Goal: Find specific page/section: Find specific page/section

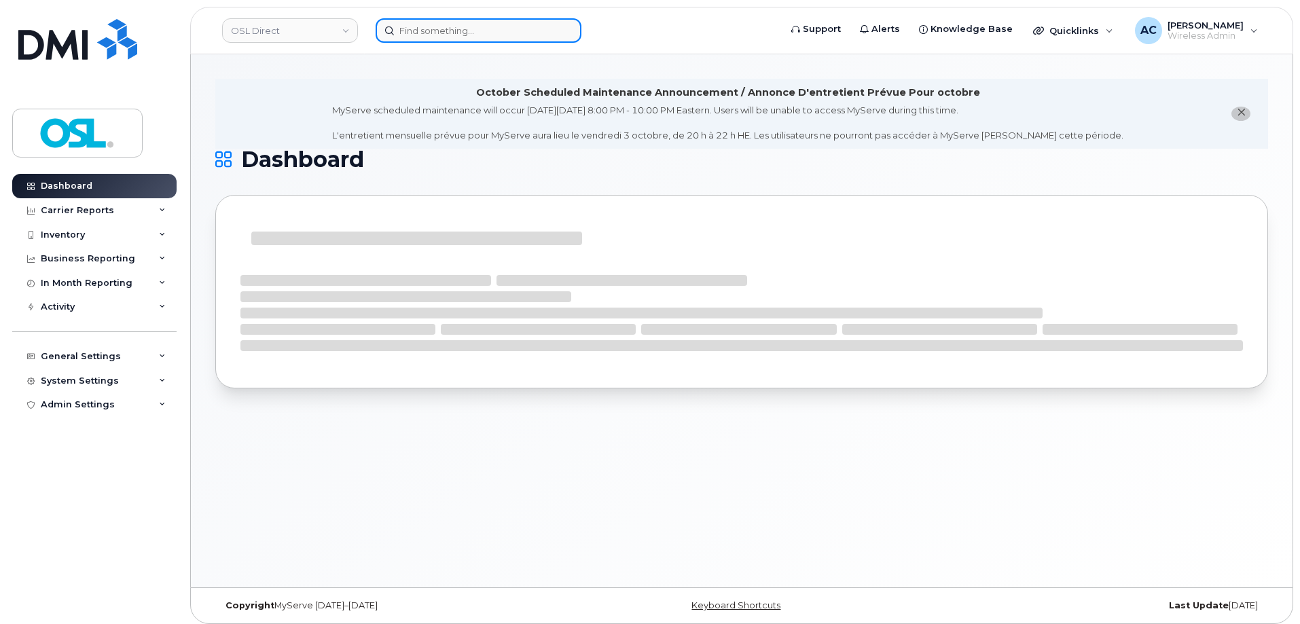
click at [503, 31] on input at bounding box center [479, 30] width 206 height 24
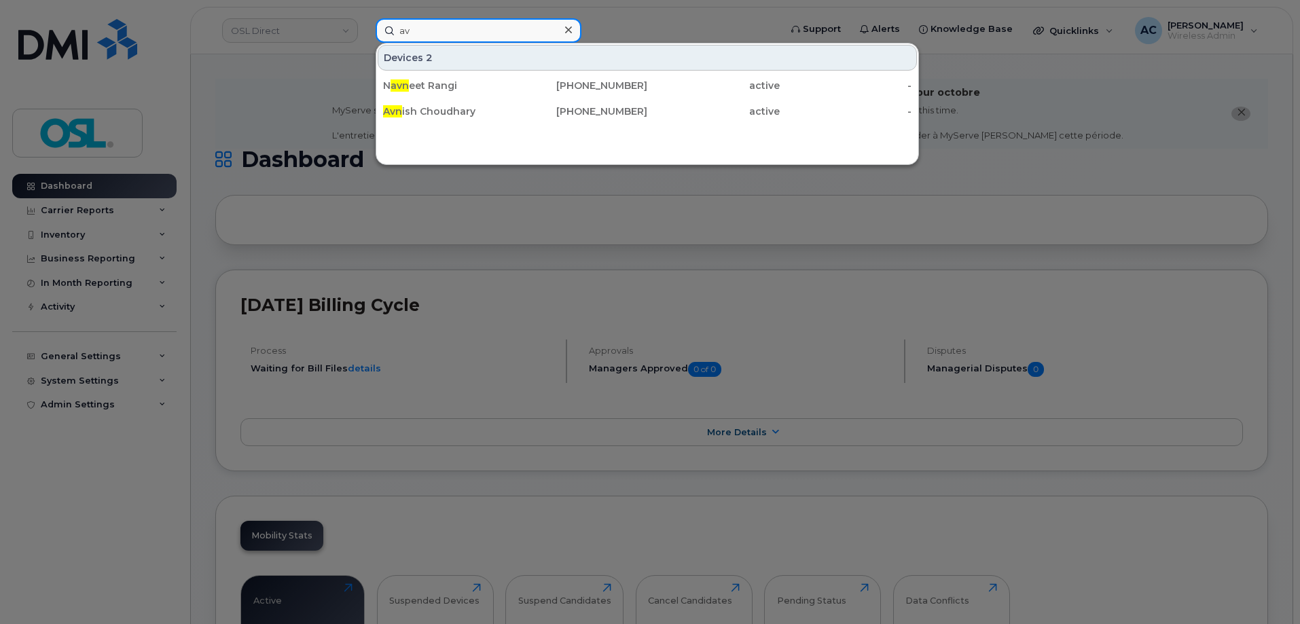
type input "a"
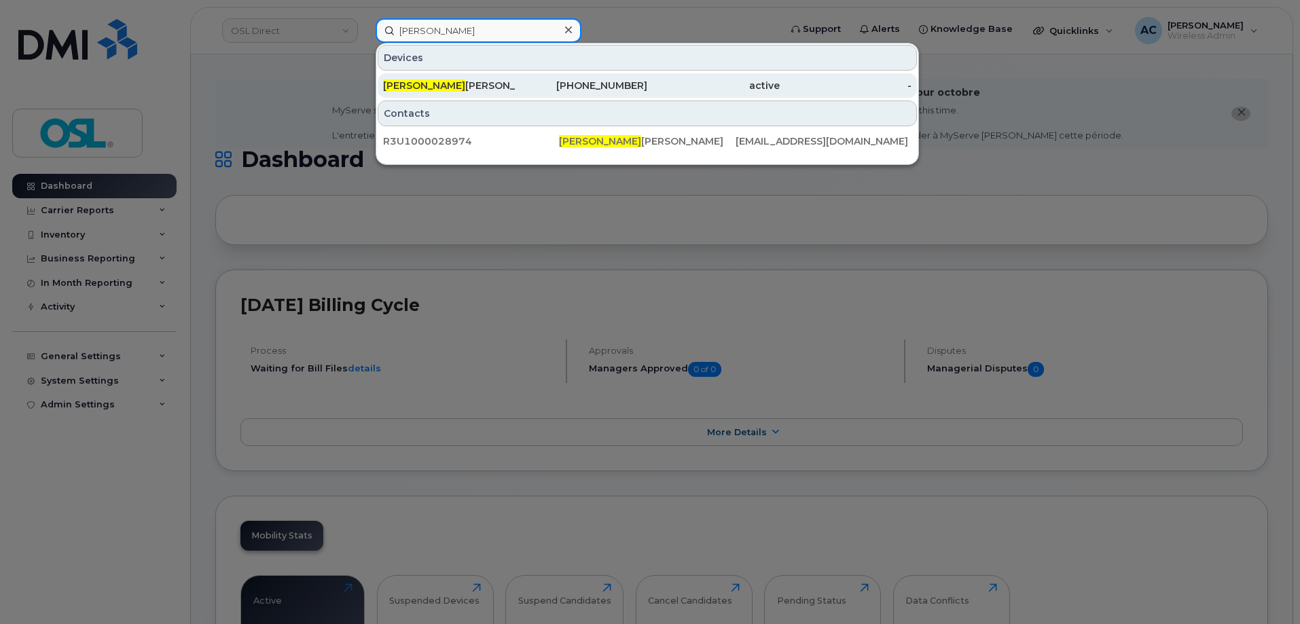
type input "[PERSON_NAME]"
click at [564, 84] on div "[PHONE_NUMBER]" at bounding box center [582, 86] width 132 height 14
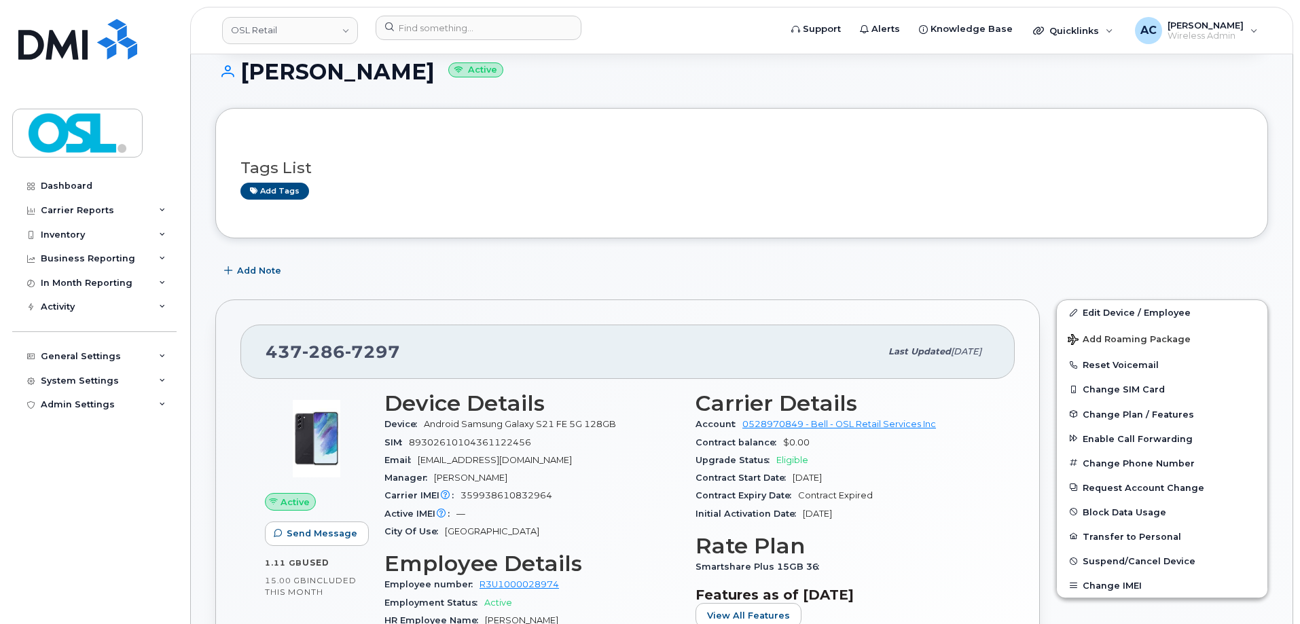
scroll to position [204, 0]
